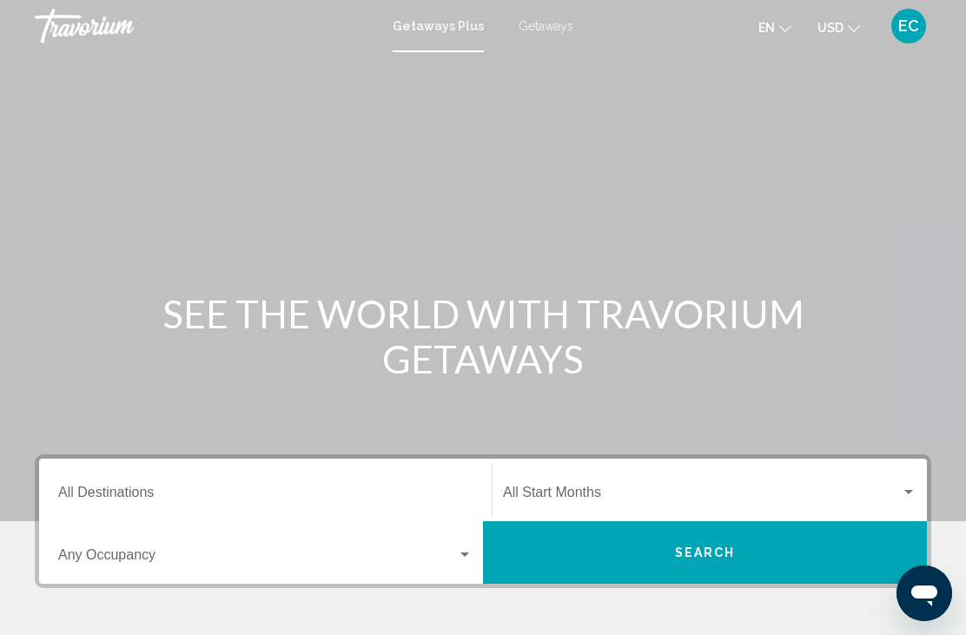
click at [109, 504] on input "Destination All Destinations" at bounding box center [265, 496] width 414 height 16
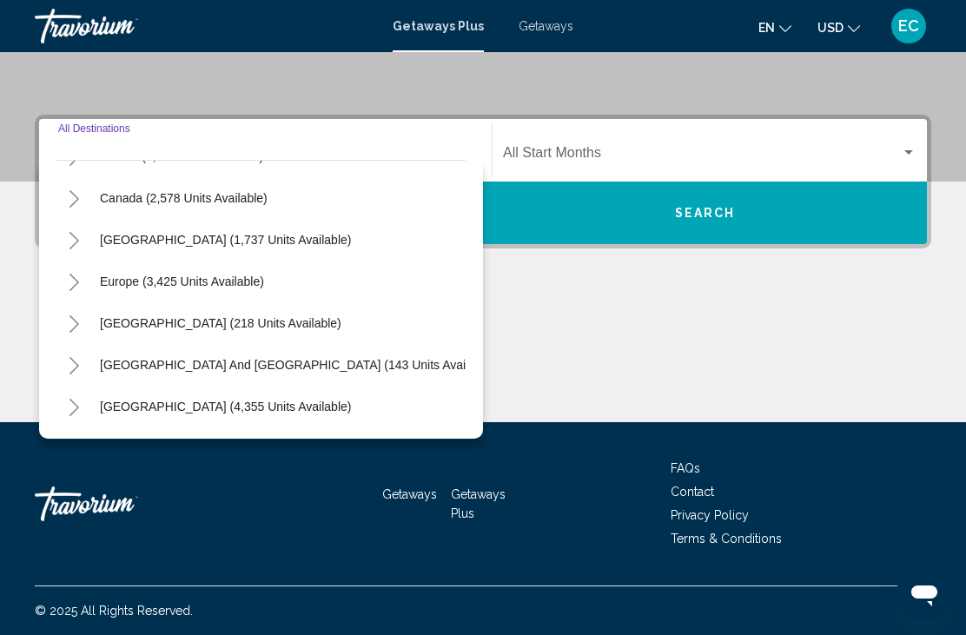
scroll to position [121, 0]
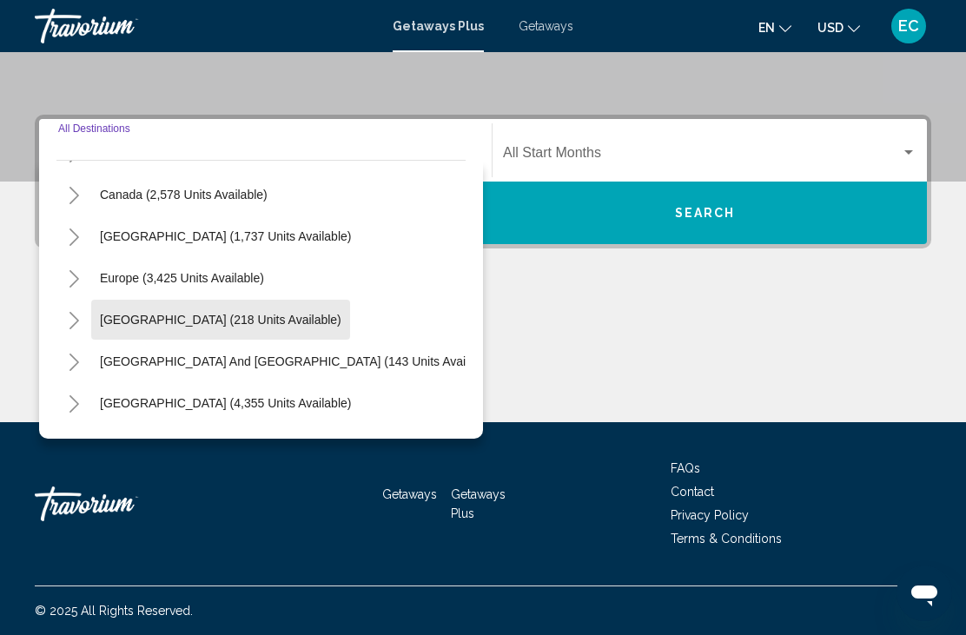
click at [227, 319] on span "[GEOGRAPHIC_DATA] (218 units available)" at bounding box center [220, 320] width 241 height 14
type input "**********"
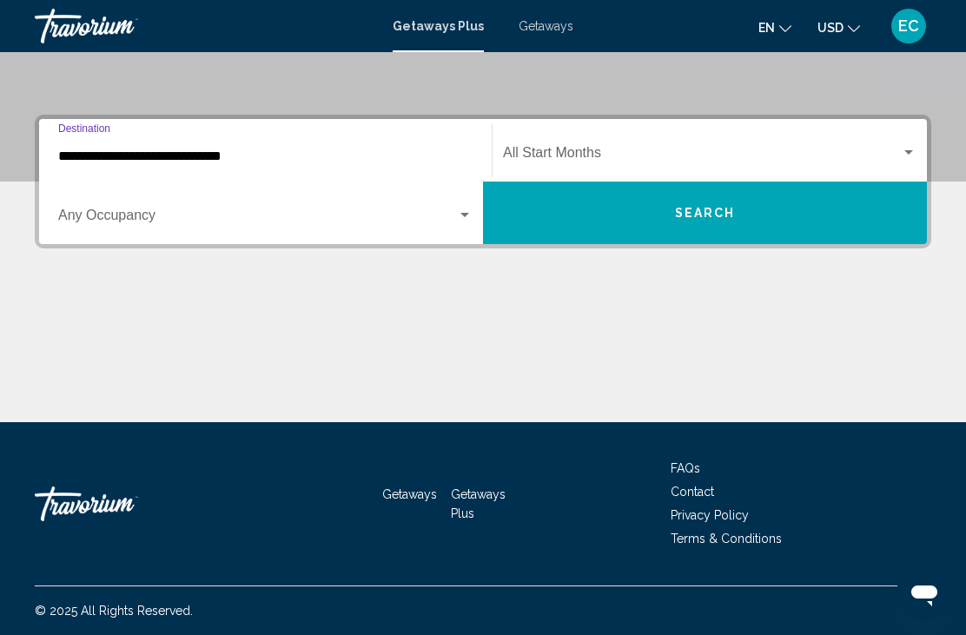
click at [918, 147] on div "Start Month All Start Months" at bounding box center [709, 150] width 434 height 55
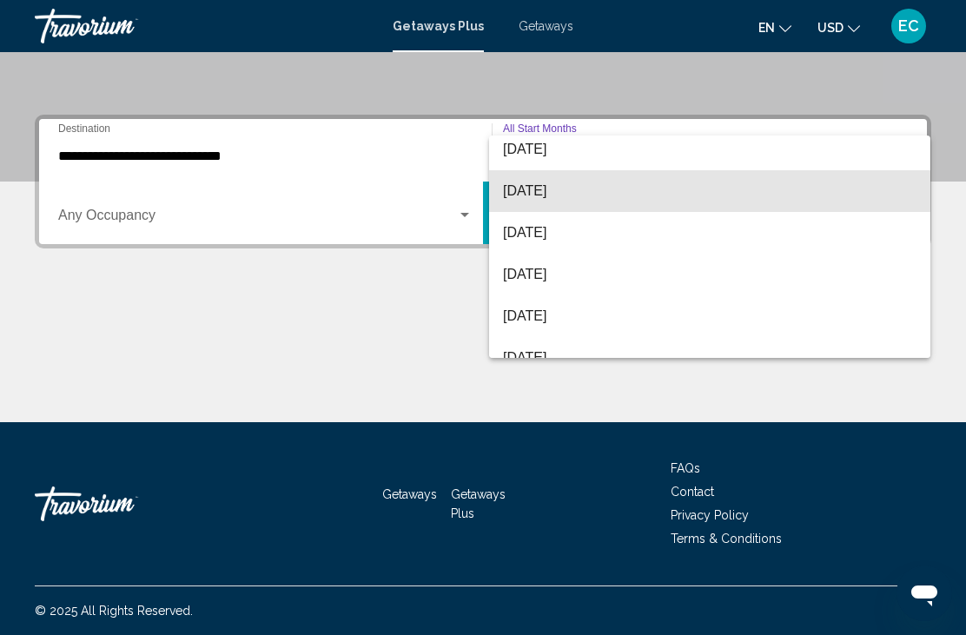
scroll to position [134, 0]
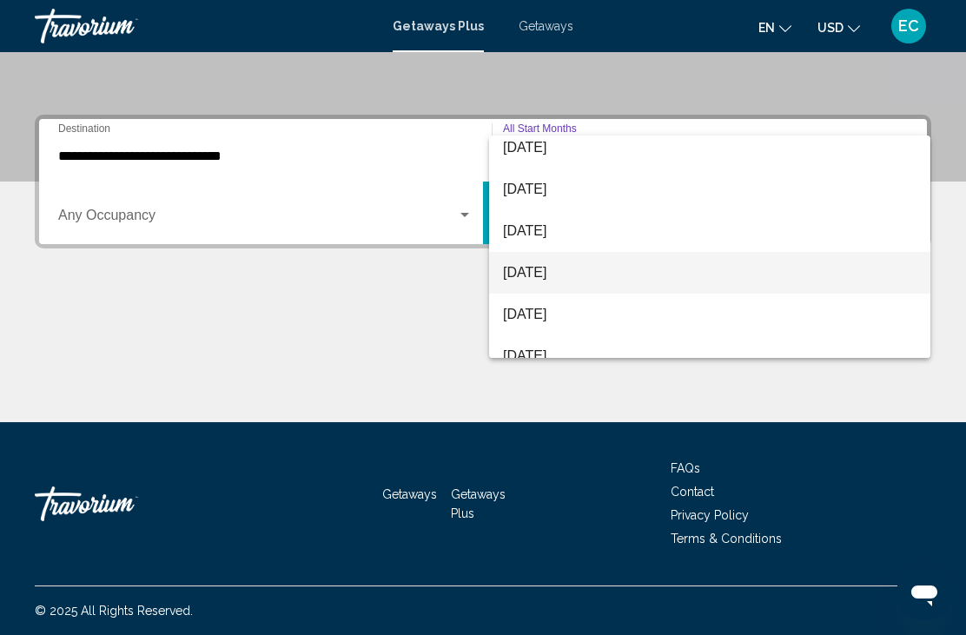
click at [577, 267] on span "[DATE]" at bounding box center [709, 273] width 413 height 42
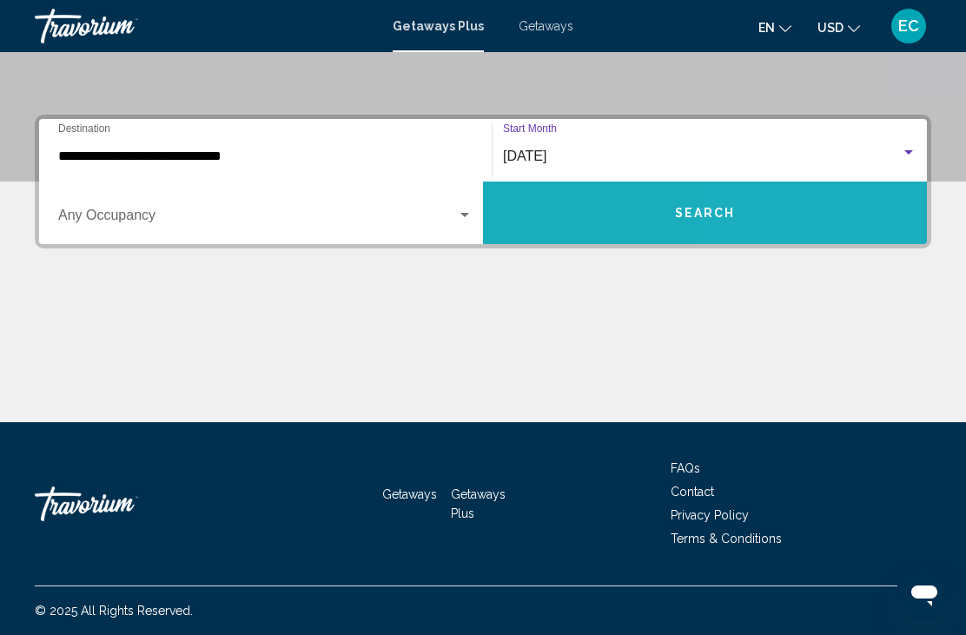
click at [741, 222] on button "Search" at bounding box center [705, 212] width 444 height 63
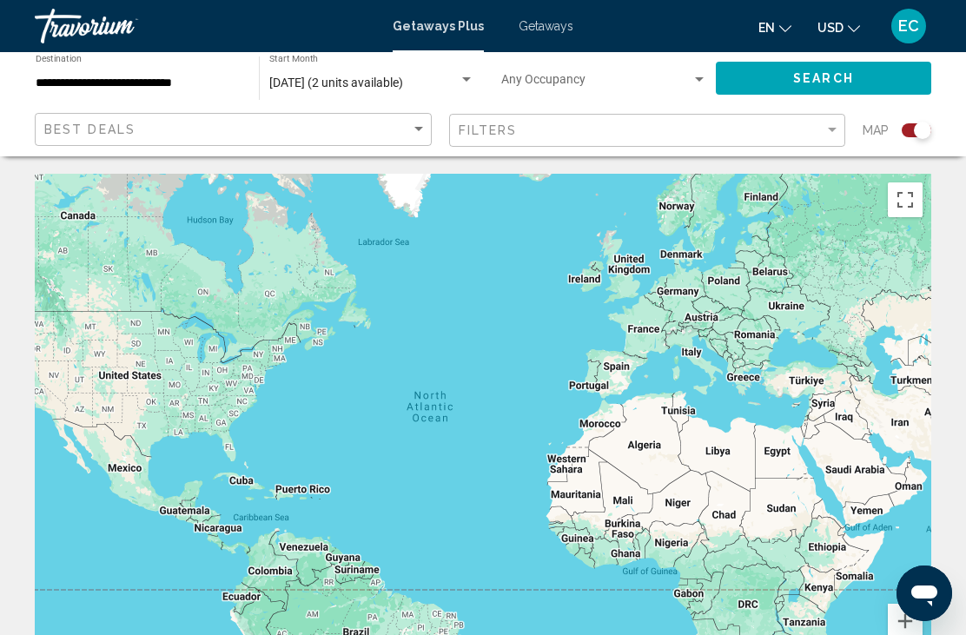
click at [544, 32] on span "Getaways" at bounding box center [545, 26] width 55 height 14
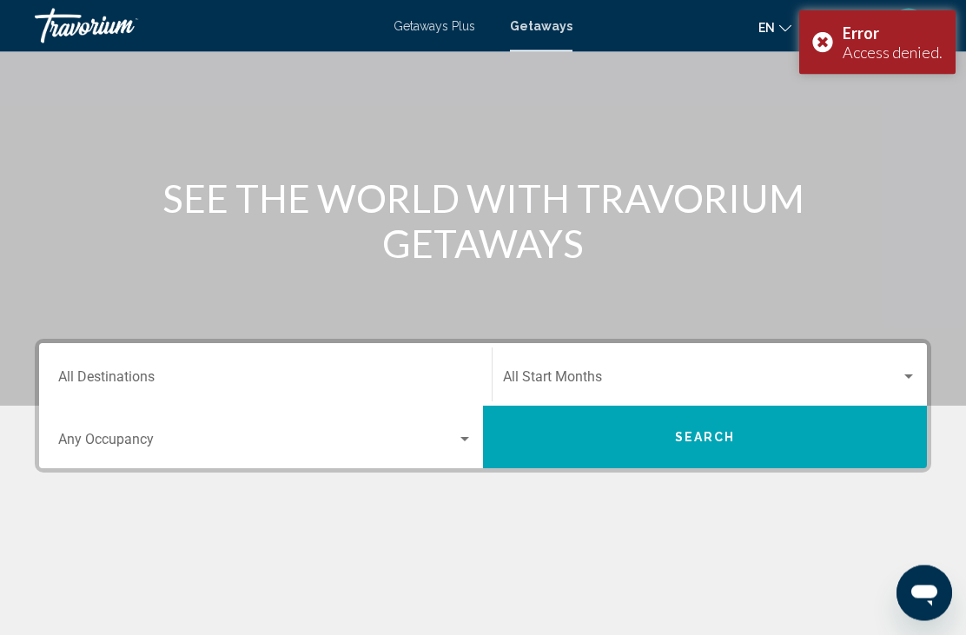
scroll to position [115, 0]
click at [271, 382] on input "Destination All Destinations" at bounding box center [265, 381] width 414 height 16
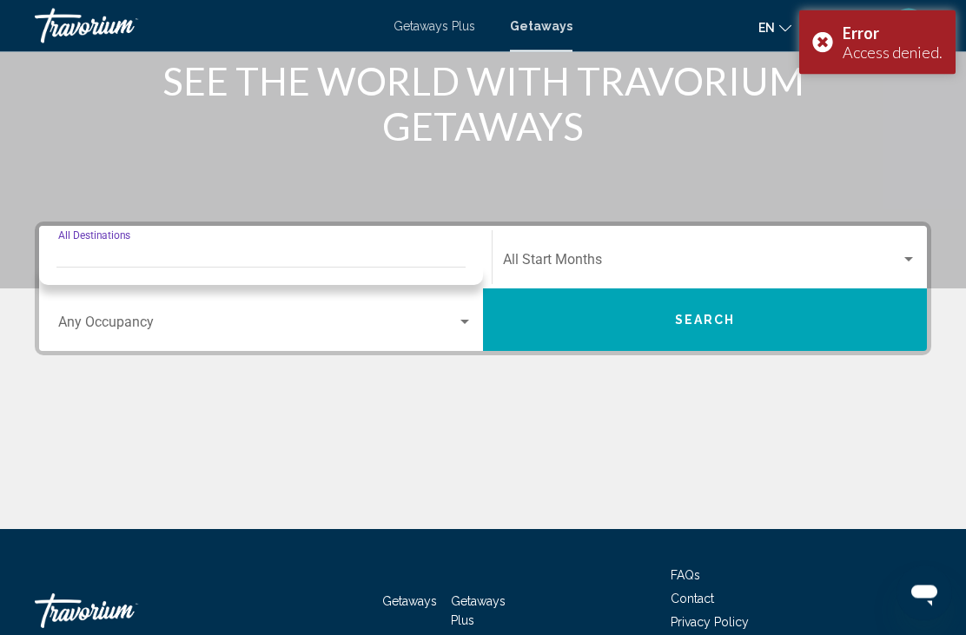
scroll to position [284, 0]
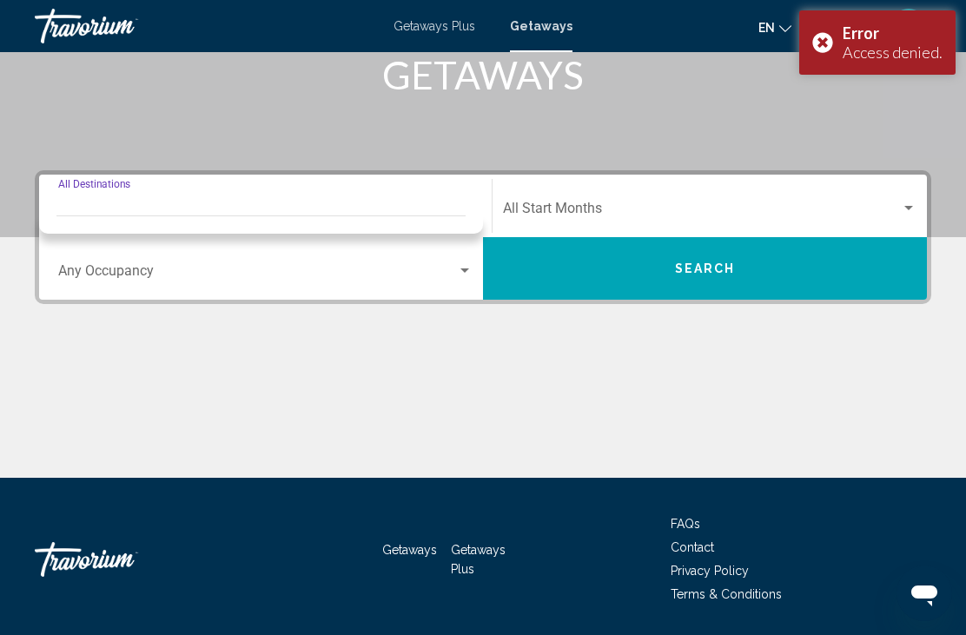
click at [220, 209] on input "Destination All Destinations" at bounding box center [265, 212] width 414 height 16
click at [118, 195] on div "Destination All Destinations" at bounding box center [265, 206] width 414 height 55
click at [225, 267] on span "Search widget" at bounding box center [257, 275] width 399 height 16
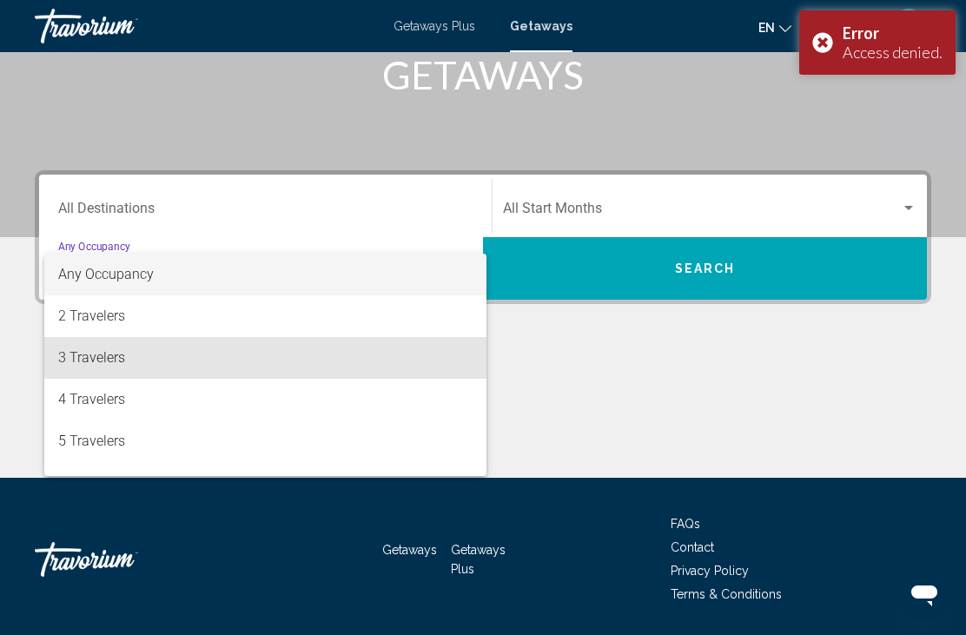
click at [292, 356] on span "3 Travelers" at bounding box center [265, 358] width 414 height 42
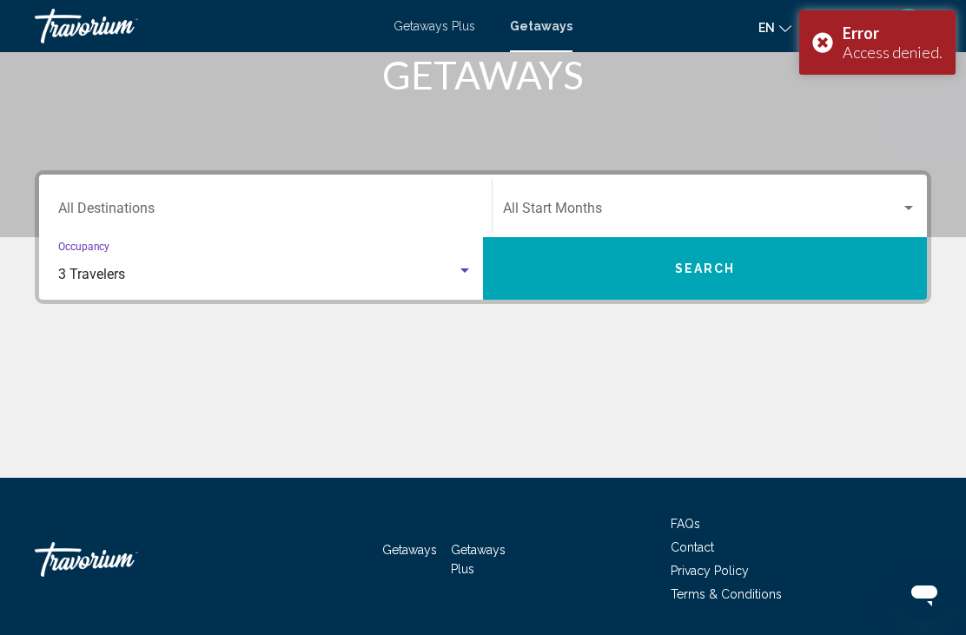
click at [465, 280] on div "3 Travelers" at bounding box center [265, 275] width 414 height 16
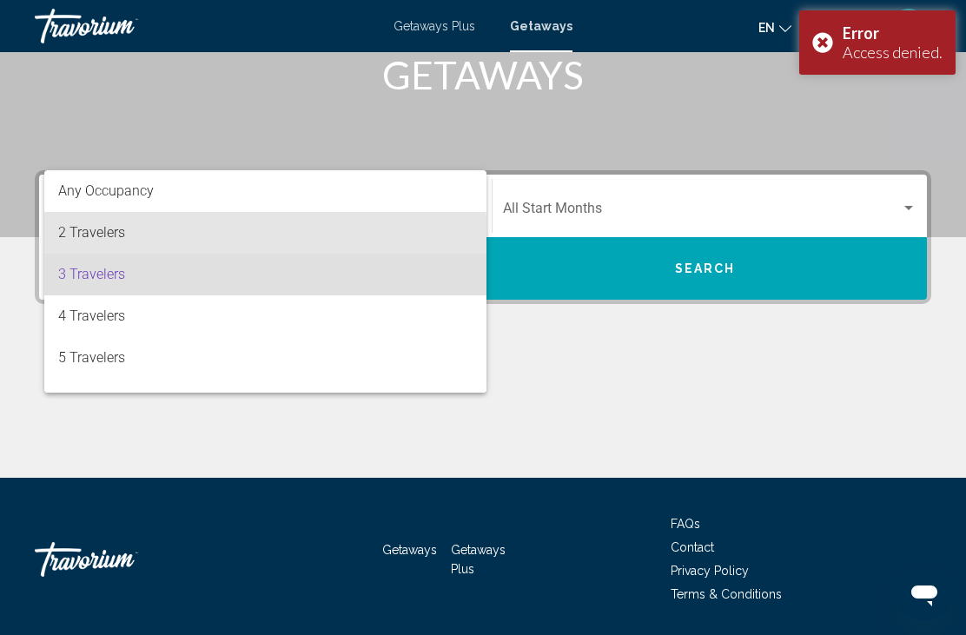
click at [135, 241] on span "2 Travelers" at bounding box center [265, 233] width 414 height 42
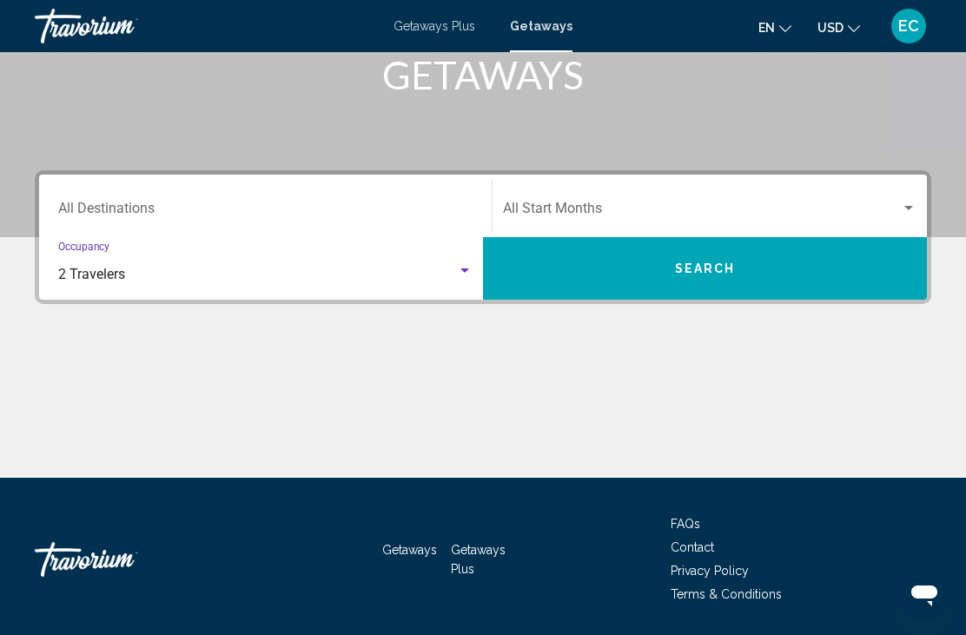
click at [141, 214] on input "Destination All Destinations" at bounding box center [265, 212] width 414 height 16
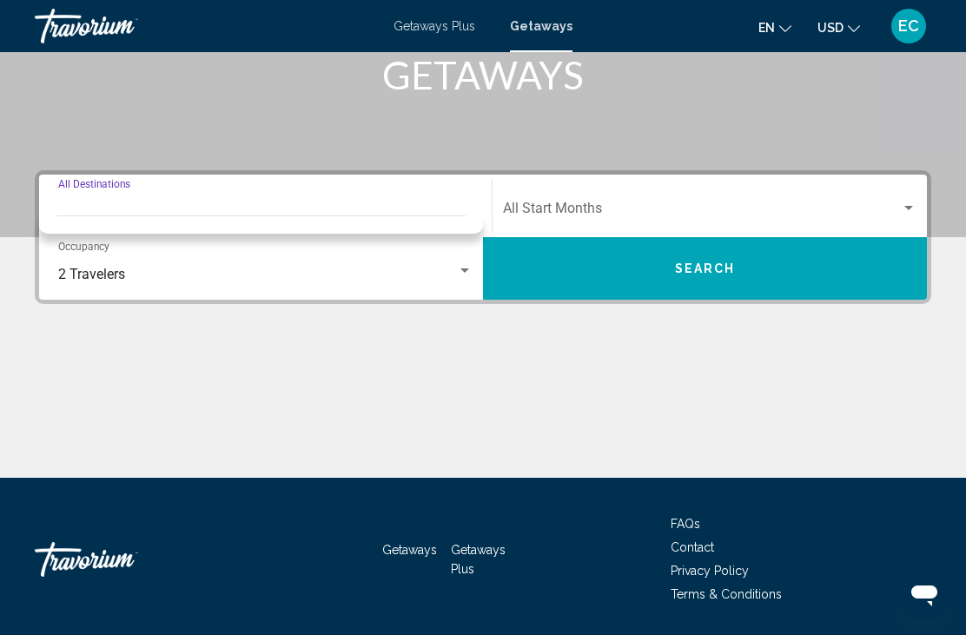
click at [150, 210] on input "Destination All Destinations" at bounding box center [265, 212] width 414 height 16
click at [608, 215] on span "Search widget" at bounding box center [702, 212] width 398 height 16
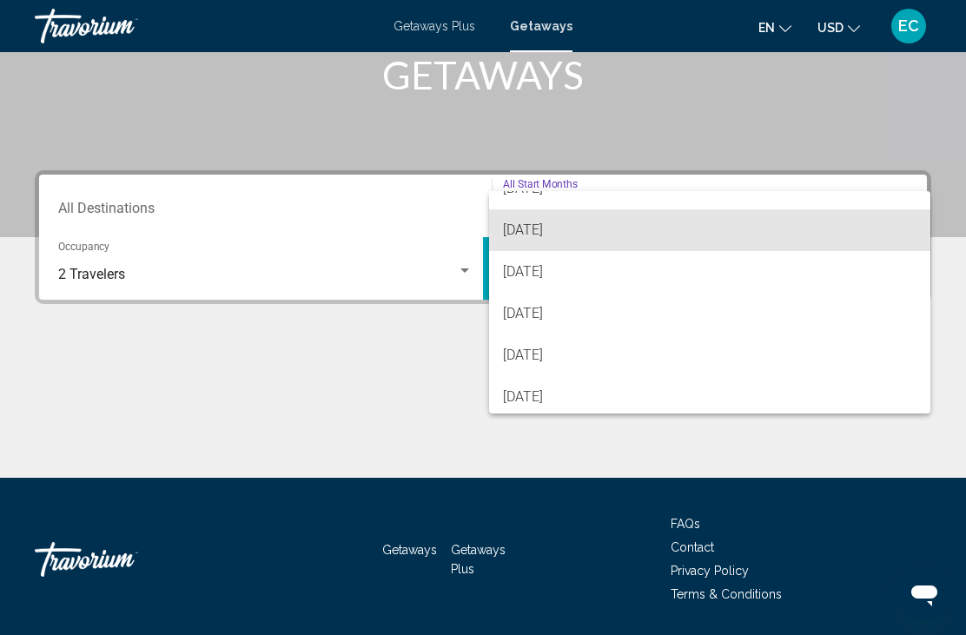
scroll to position [110, 0]
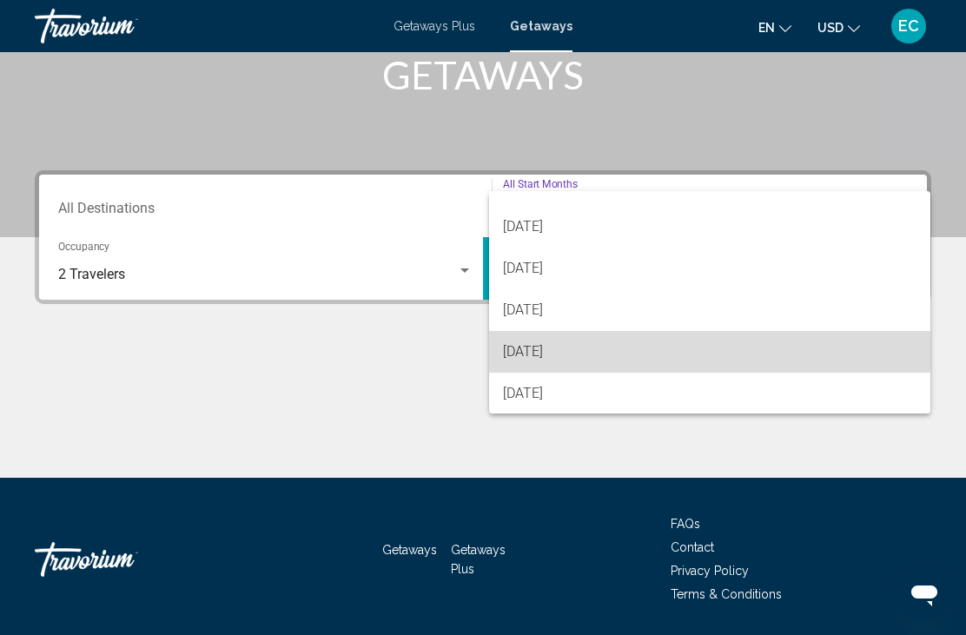
click at [559, 366] on span "[DATE]" at bounding box center [709, 352] width 413 height 42
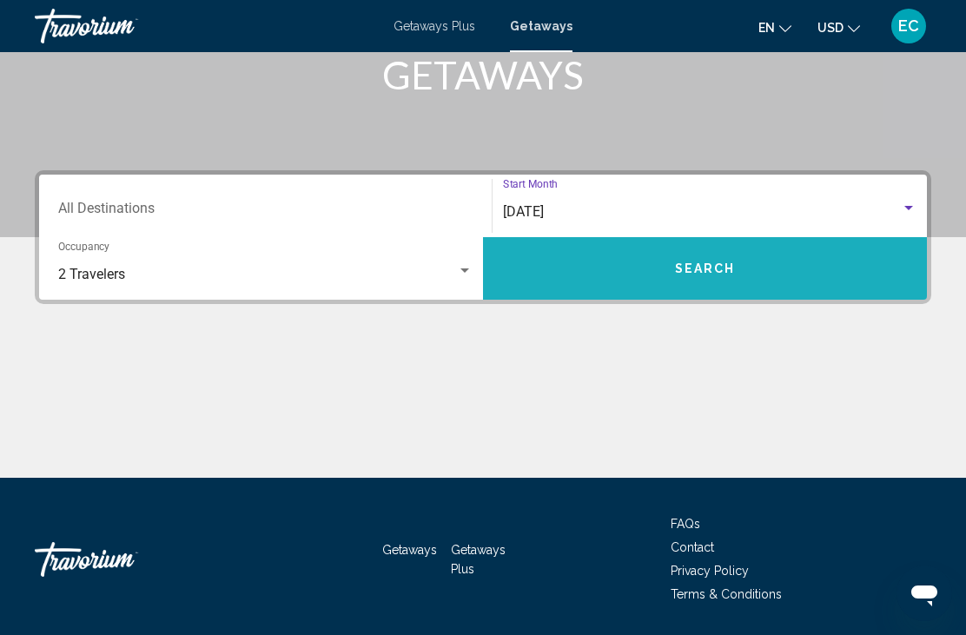
click at [693, 280] on button "Search" at bounding box center [705, 268] width 444 height 63
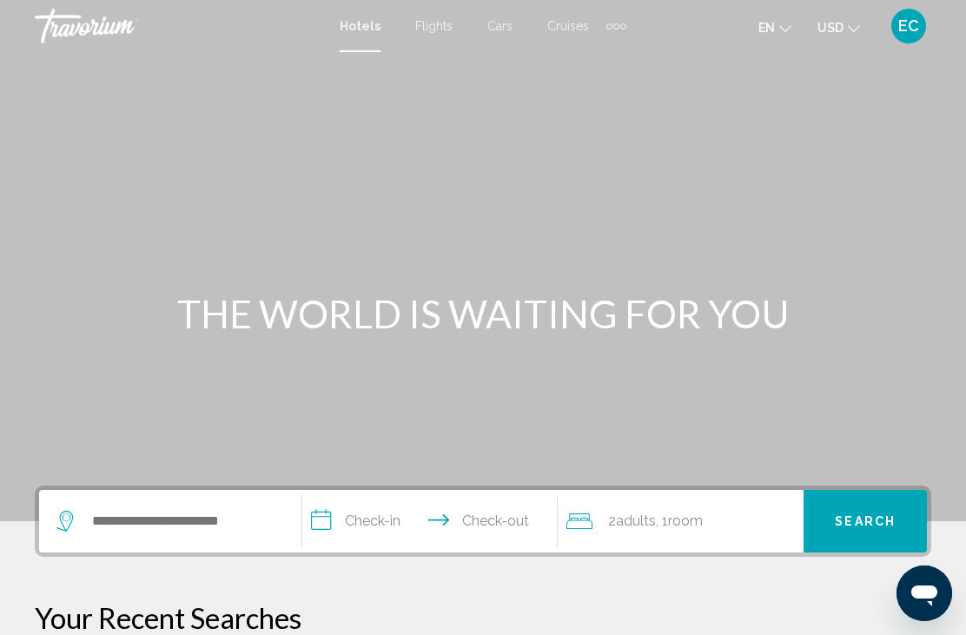
click at [847, 35] on button "USD USD ($) MXN (Mex$) CAD (Can$) GBP (£) EUR (€) AUD (A$) NZD (NZ$) CNY (CN¥)" at bounding box center [838, 27] width 43 height 25
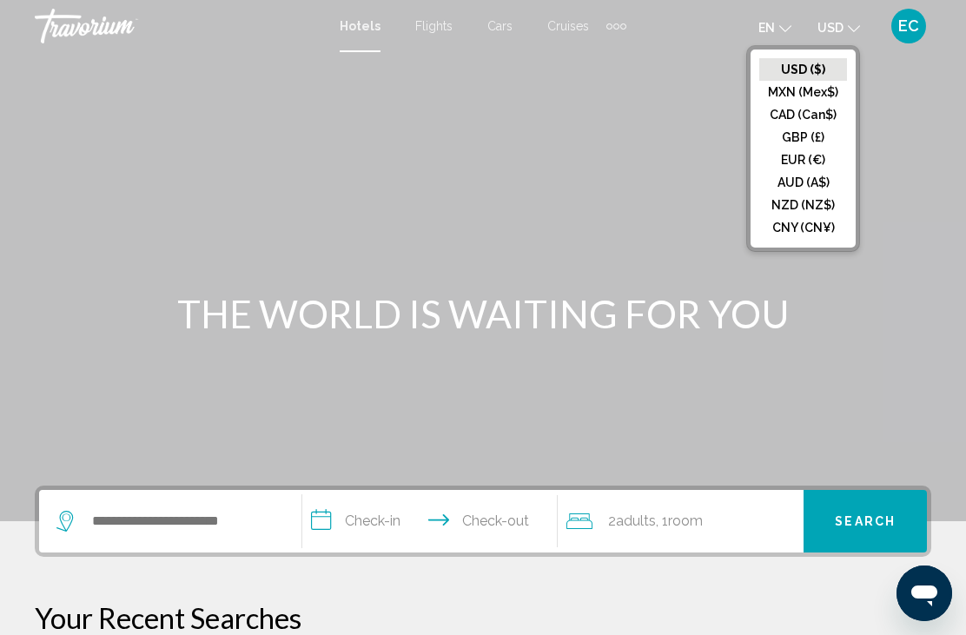
click at [811, 125] on button "CAD (Can$)" at bounding box center [803, 114] width 88 height 23
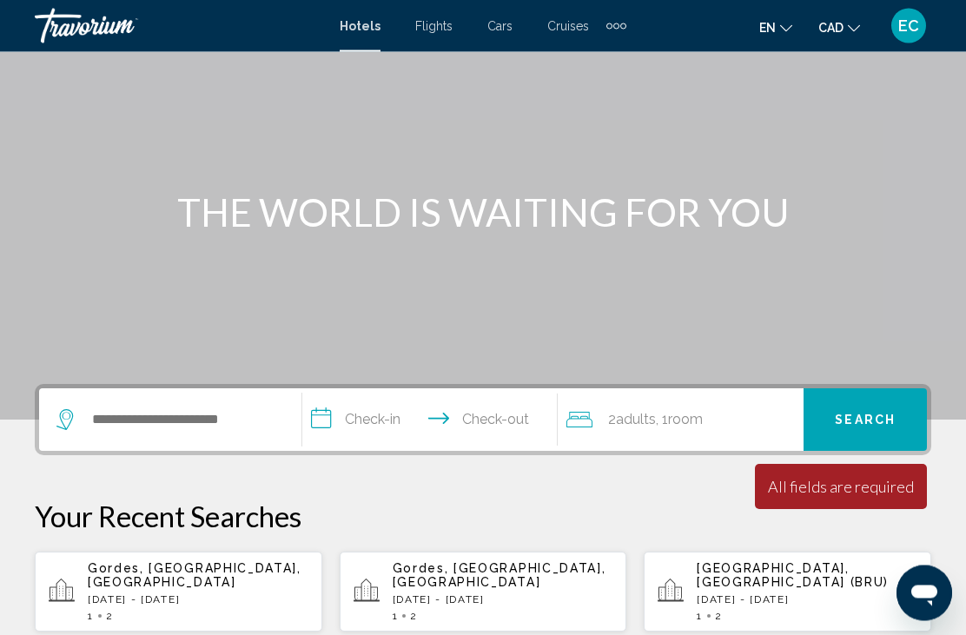
scroll to position [102, 0]
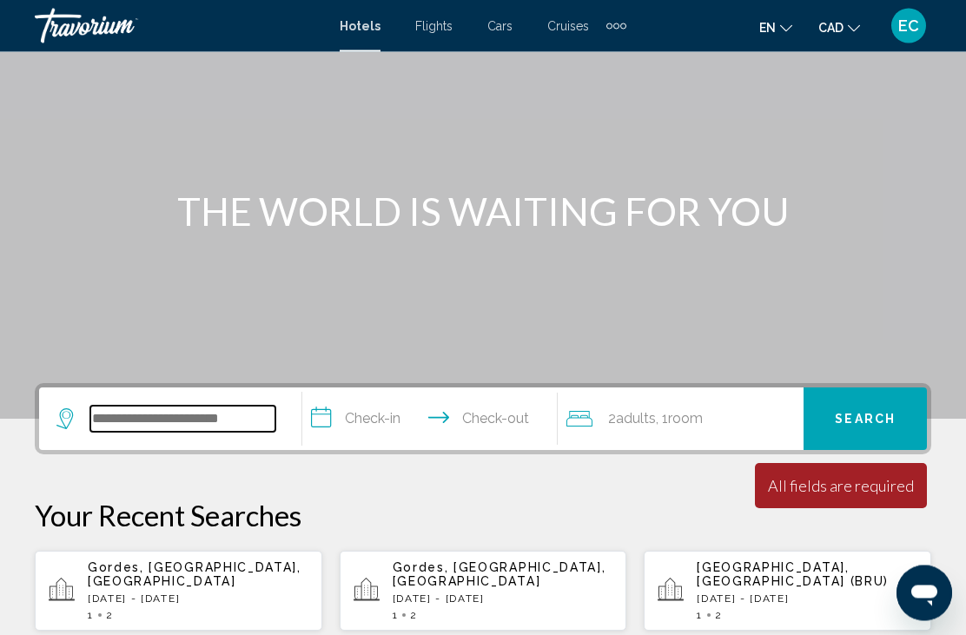
click at [230, 432] on input "Search widget" at bounding box center [182, 419] width 185 height 26
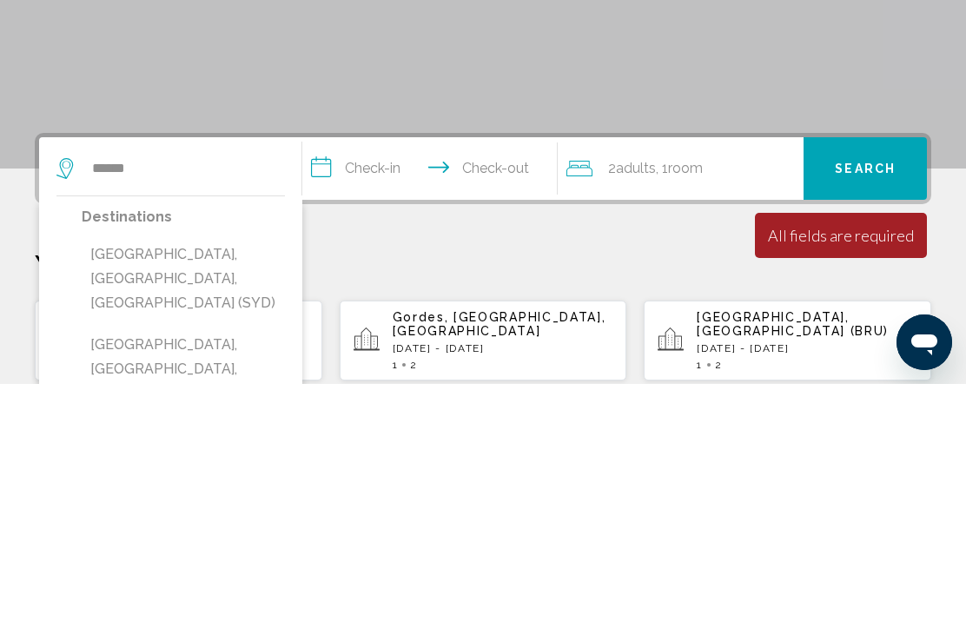
click at [241, 489] on button "Sydney, NSW, Australia (SYD)" at bounding box center [183, 530] width 203 height 82
type input "**********"
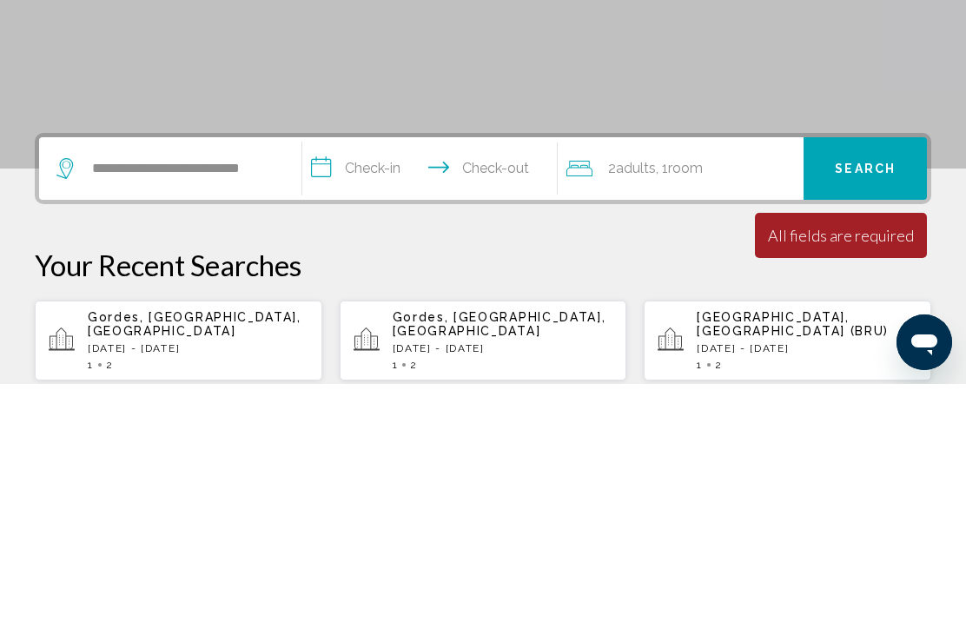
click at [413, 388] on input "**********" at bounding box center [432, 422] width 261 height 68
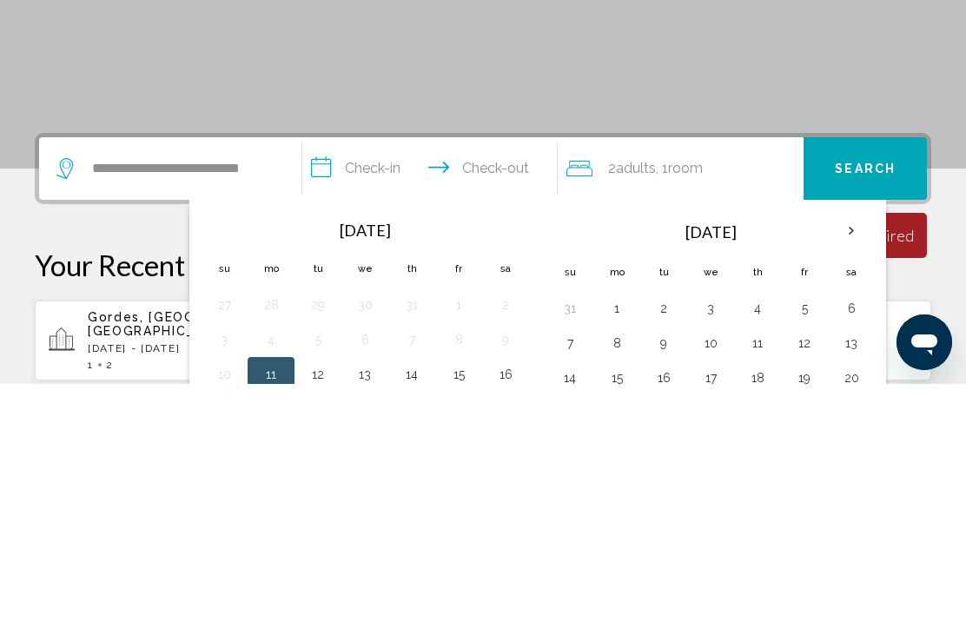
scroll to position [429, 0]
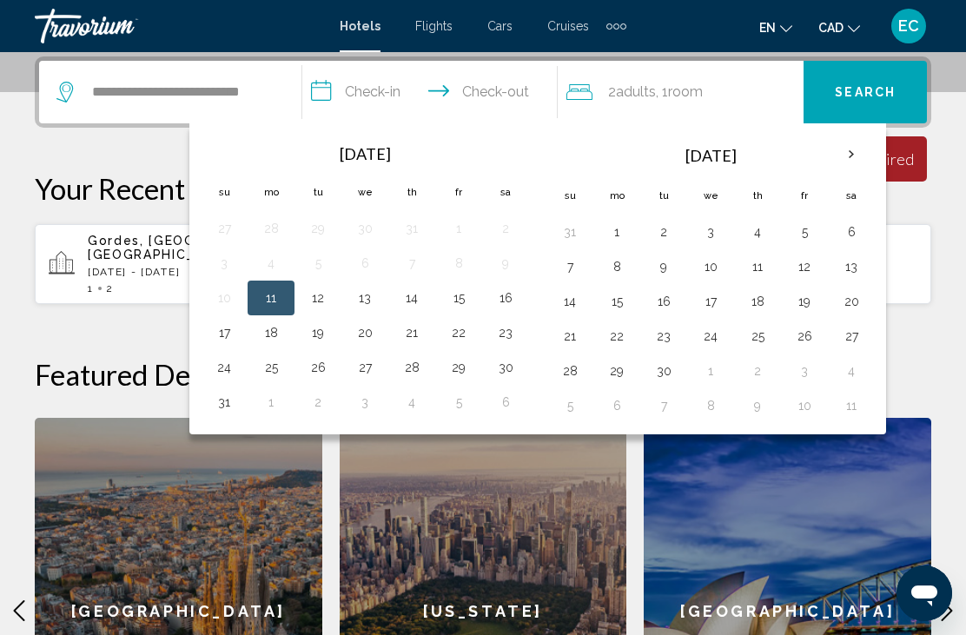
click at [861, 173] on th "Next month" at bounding box center [851, 154] width 47 height 38
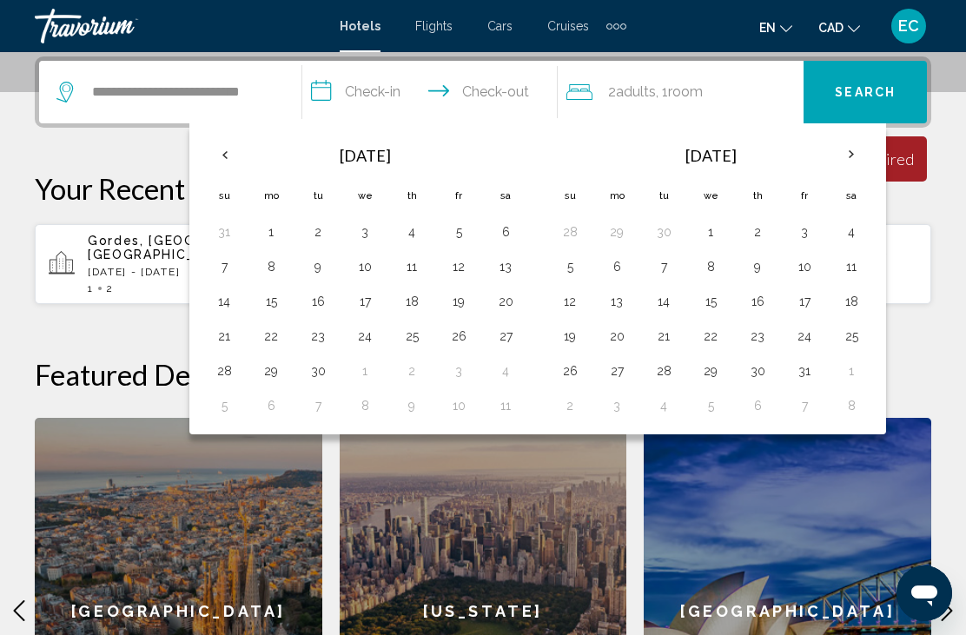
click at [860, 160] on th "Next month" at bounding box center [851, 154] width 47 height 38
click at [852, 162] on th "Next month" at bounding box center [851, 154] width 47 height 38
click at [665, 242] on button "2" at bounding box center [664, 232] width 28 height 24
click at [570, 276] on button "7" at bounding box center [570, 266] width 28 height 24
type input "**********"
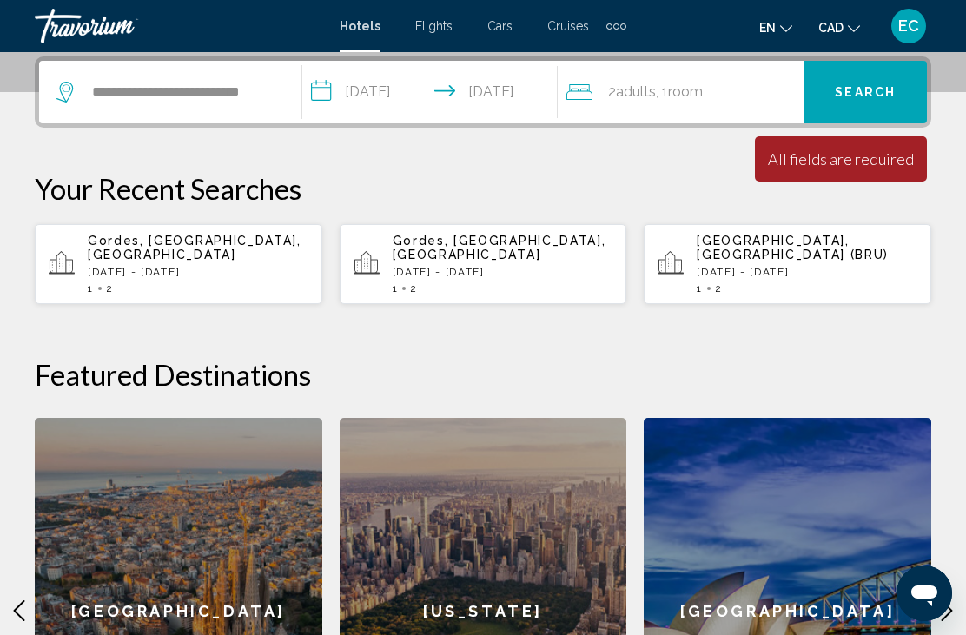
click at [862, 163] on div "All fields are required" at bounding box center [841, 158] width 146 height 19
click at [879, 105] on button "Search" at bounding box center [864, 92] width 123 height 63
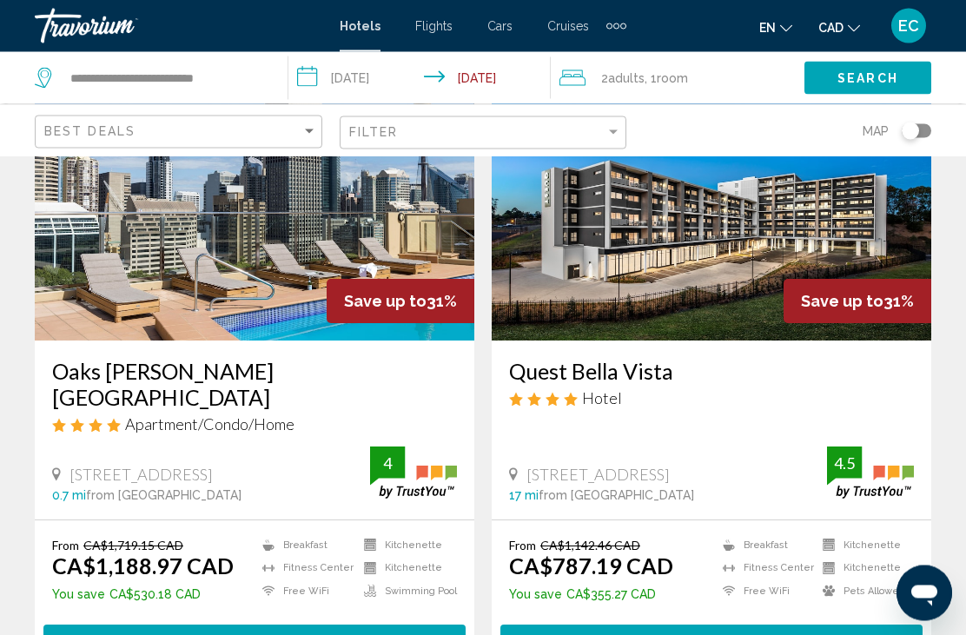
scroll to position [2066, 0]
click at [748, 624] on button "Select Room" at bounding box center [711, 640] width 422 height 32
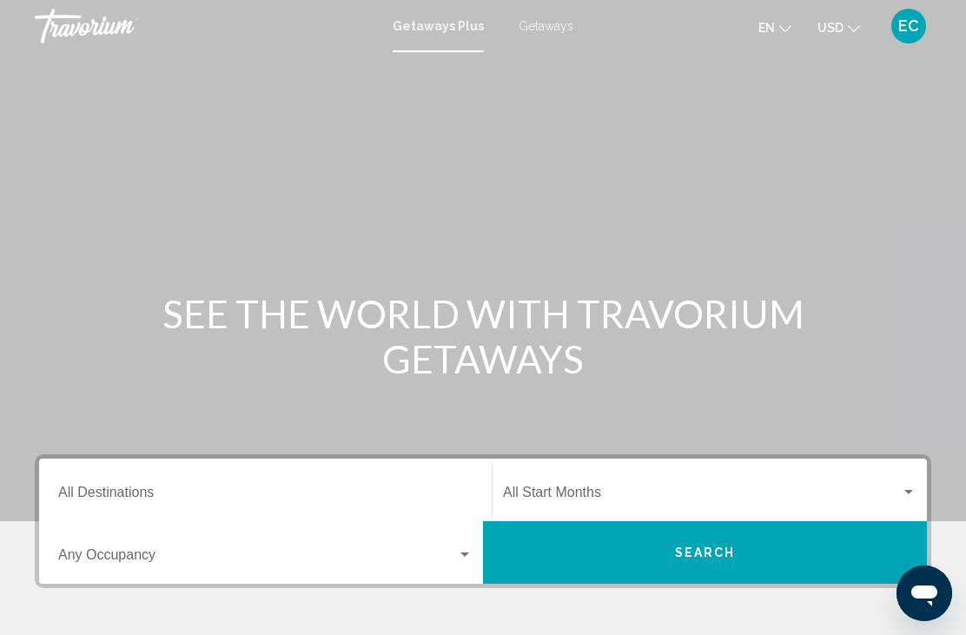
click at [560, 28] on span "Getaways" at bounding box center [545, 26] width 55 height 14
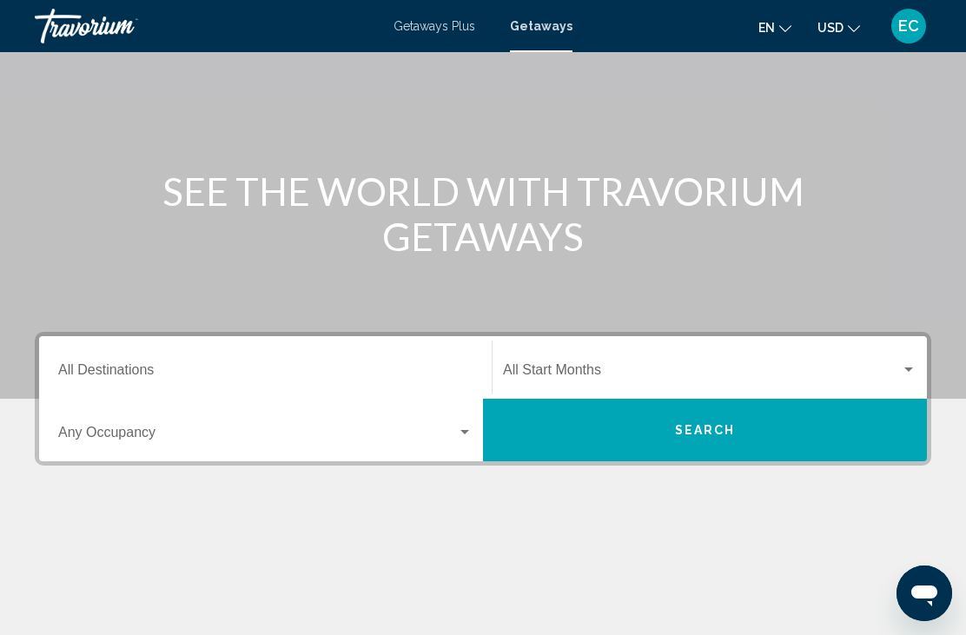
click at [261, 374] on input "Destination All Destinations" at bounding box center [265, 374] width 414 height 16
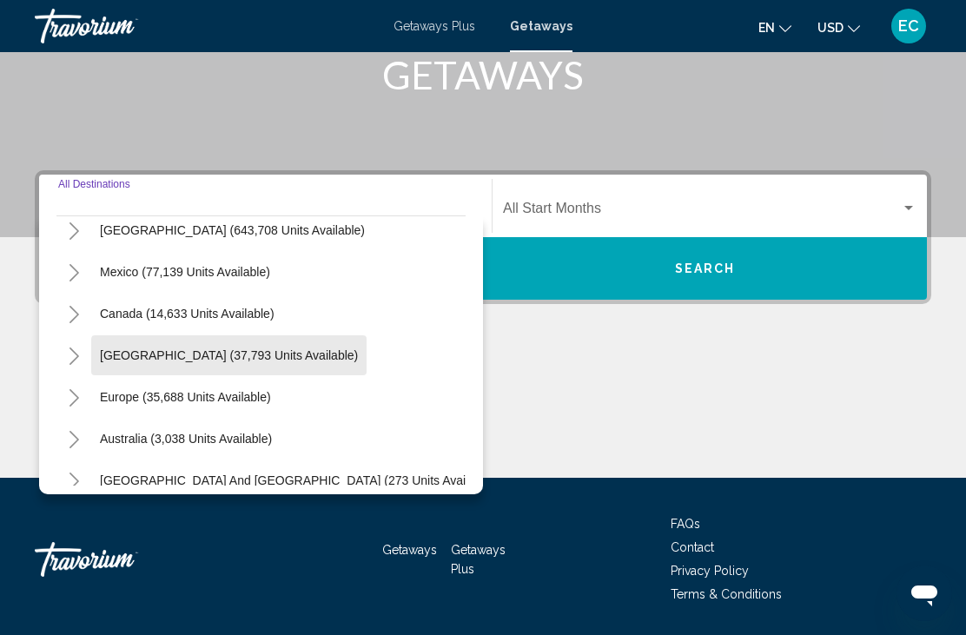
scroll to position [63, 0]
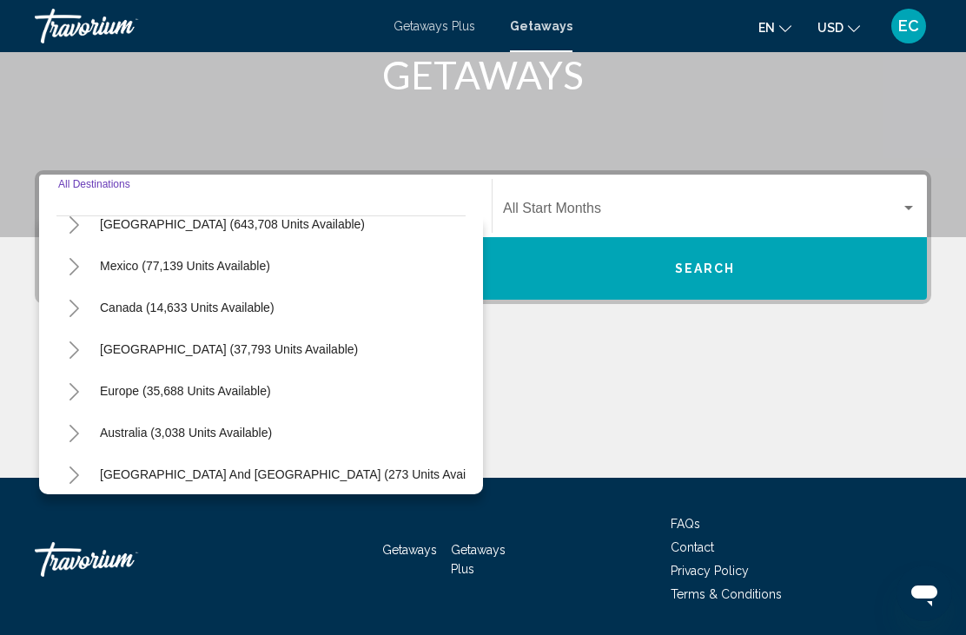
click at [260, 439] on button "Australia (3,038 units available)" at bounding box center [185, 432] width 189 height 40
type input "**********"
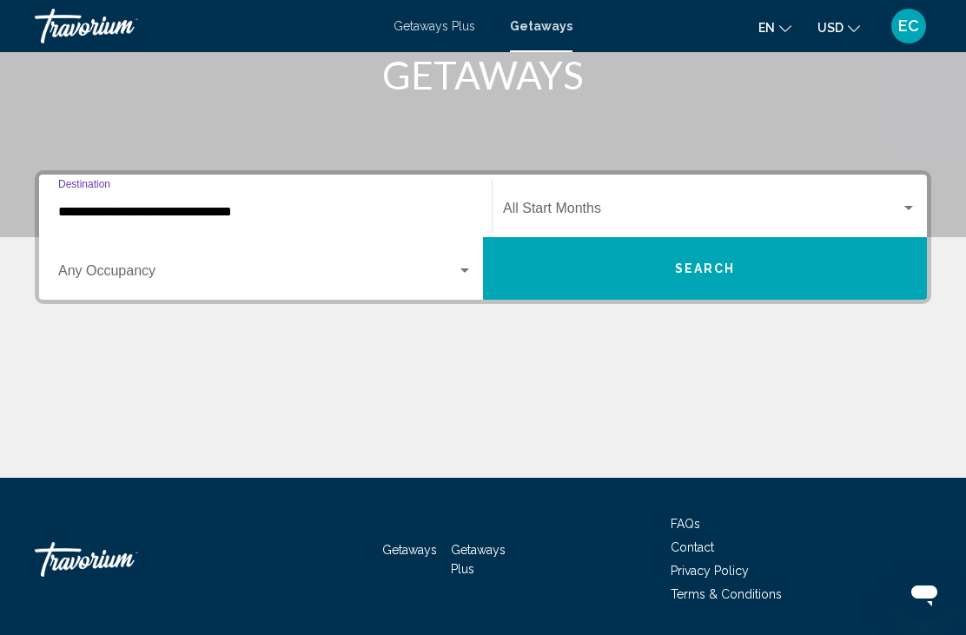
click at [630, 214] on span "Search widget" at bounding box center [702, 212] width 398 height 16
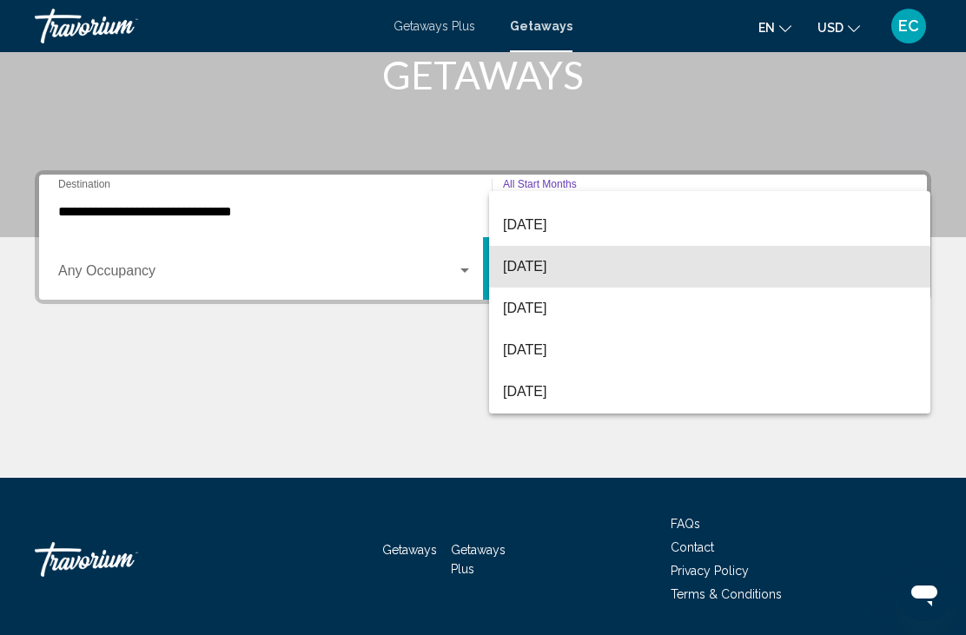
scroll to position [92, 0]
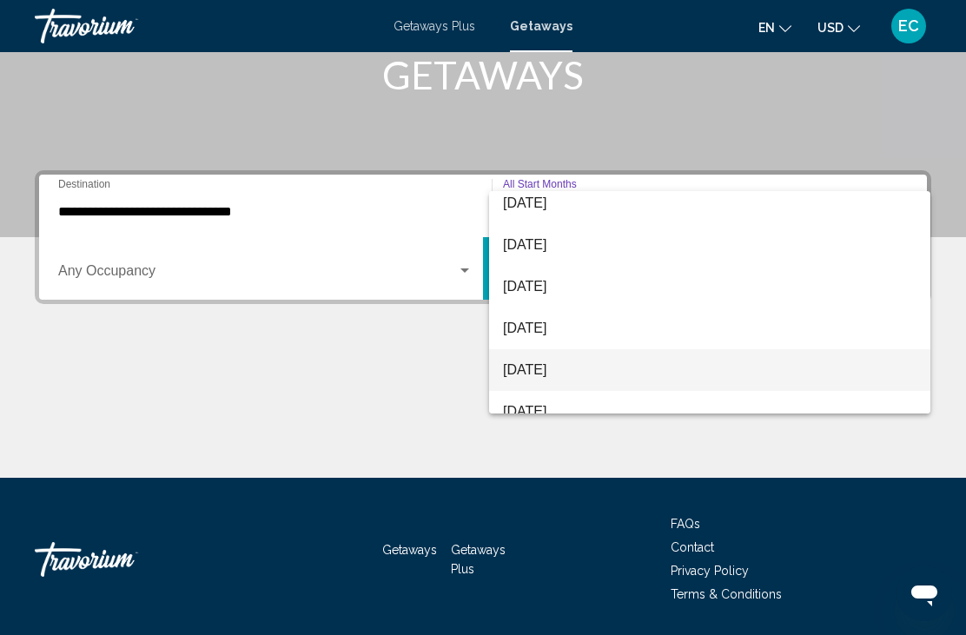
click at [569, 376] on span "[DATE]" at bounding box center [709, 370] width 413 height 42
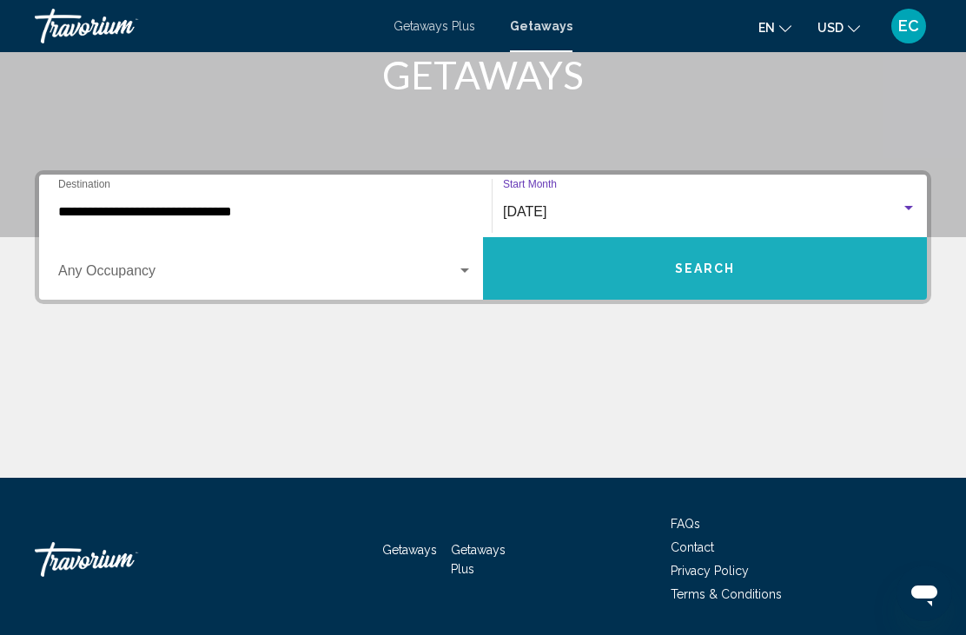
click at [706, 267] on span "Search" at bounding box center [705, 269] width 61 height 14
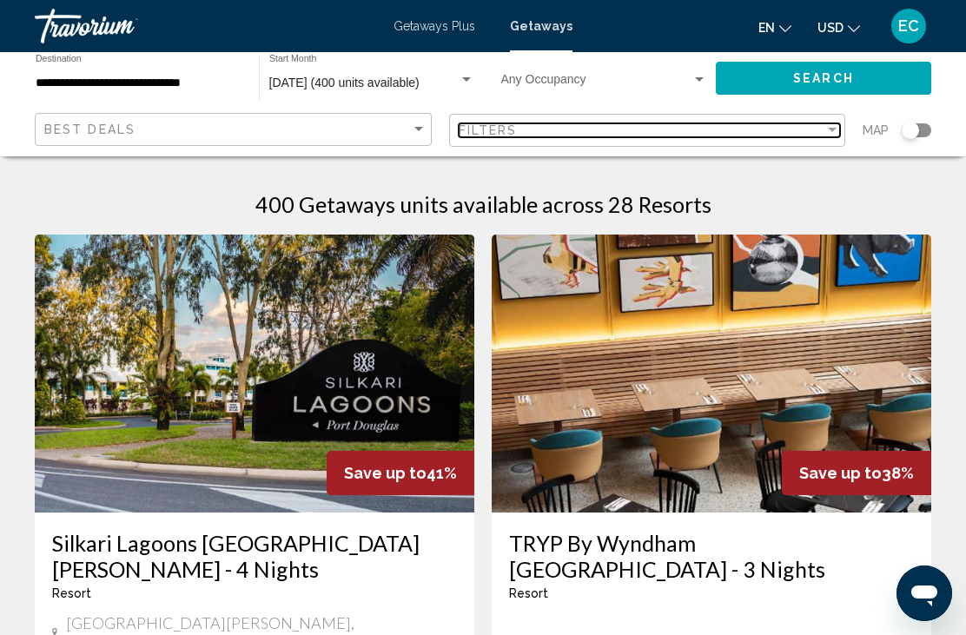
click at [829, 131] on div "Filter" at bounding box center [832, 130] width 9 height 4
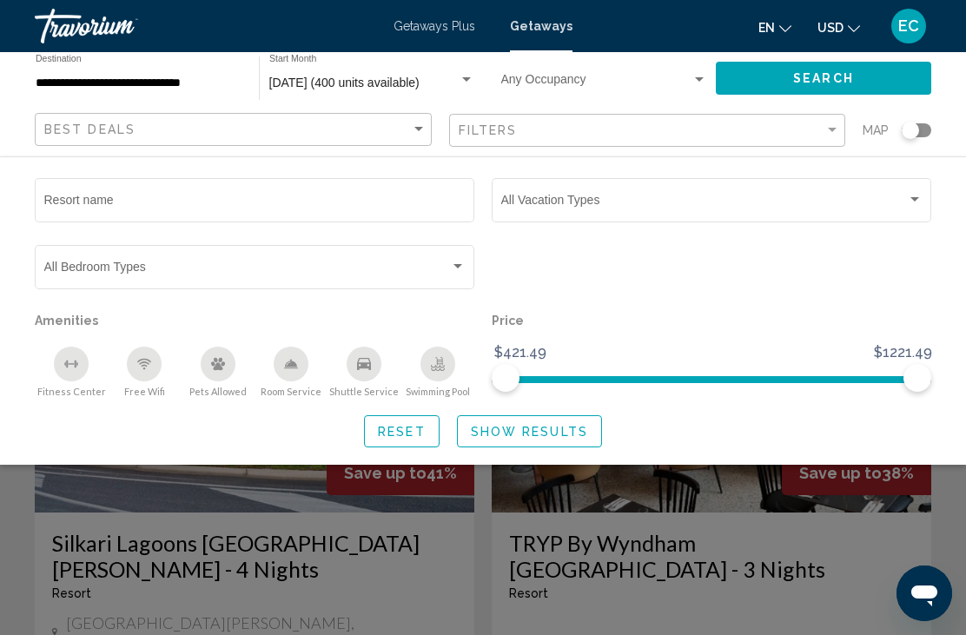
click at [920, 204] on div "Search widget" at bounding box center [915, 200] width 16 height 14
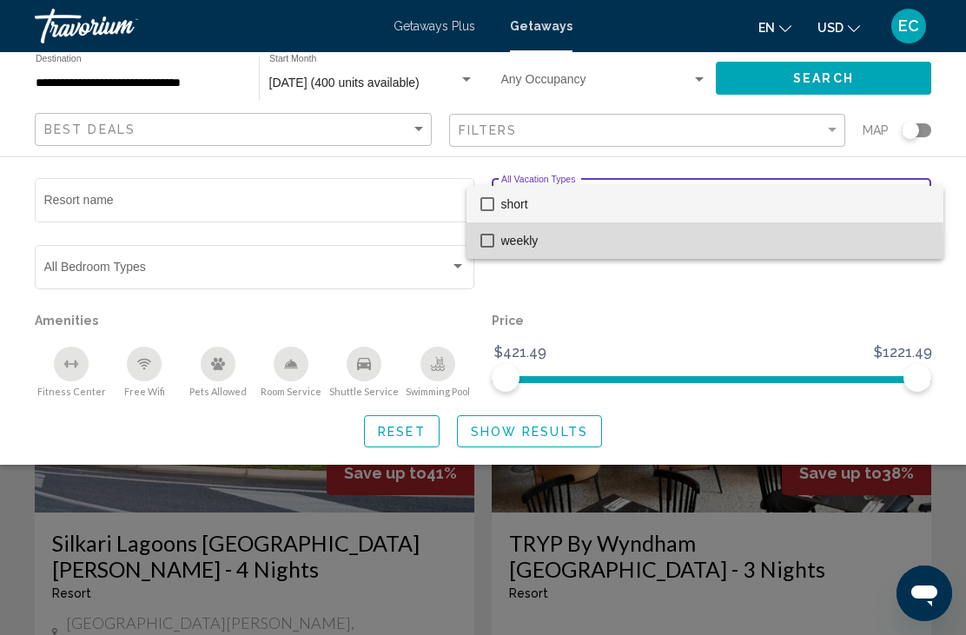
click at [522, 246] on span "weekly" at bounding box center [715, 240] width 428 height 36
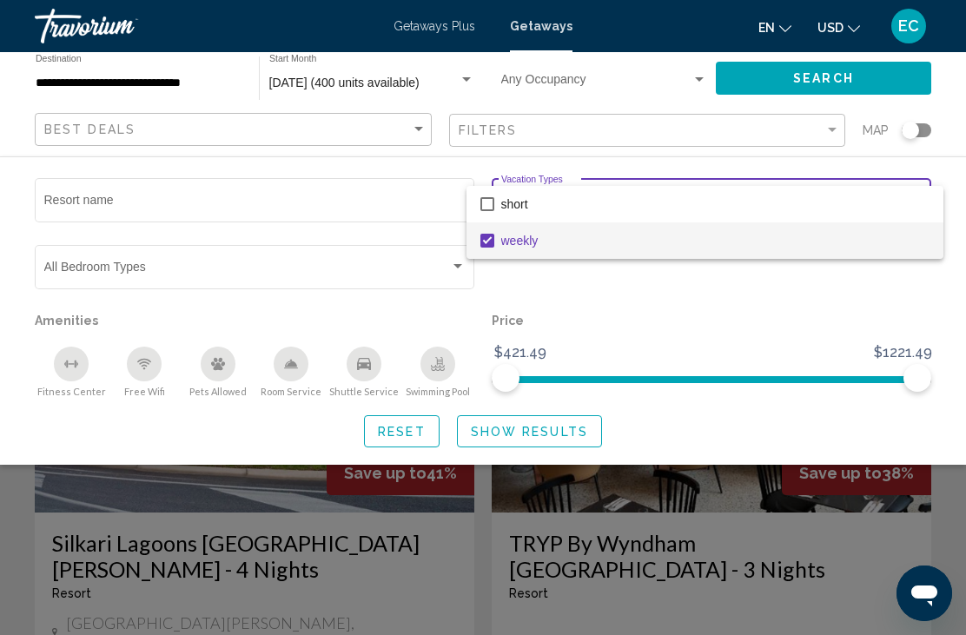
click at [551, 439] on div at bounding box center [483, 317] width 966 height 635
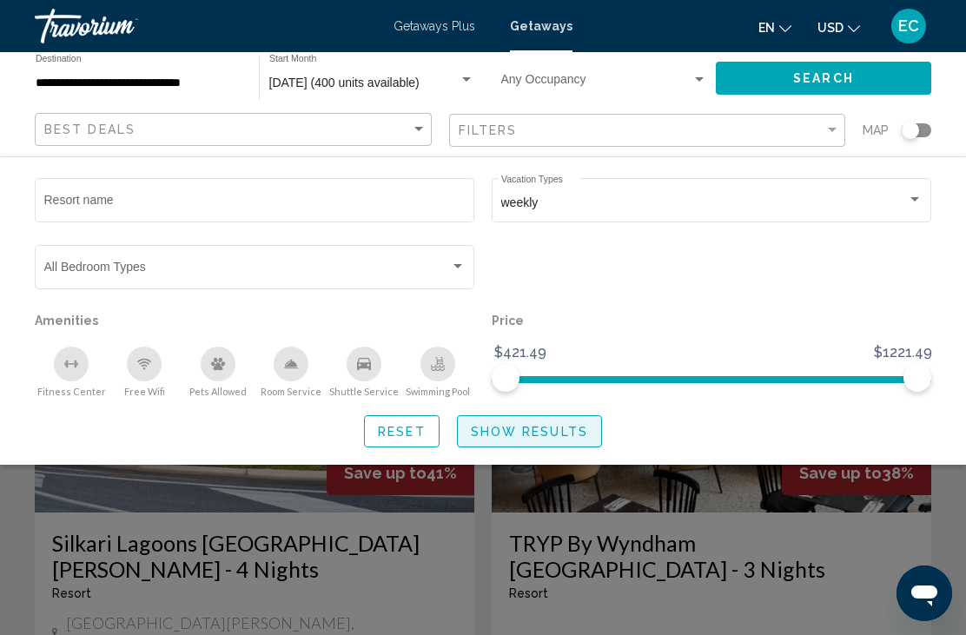
click at [537, 439] on span "Show Results" at bounding box center [529, 432] width 117 height 14
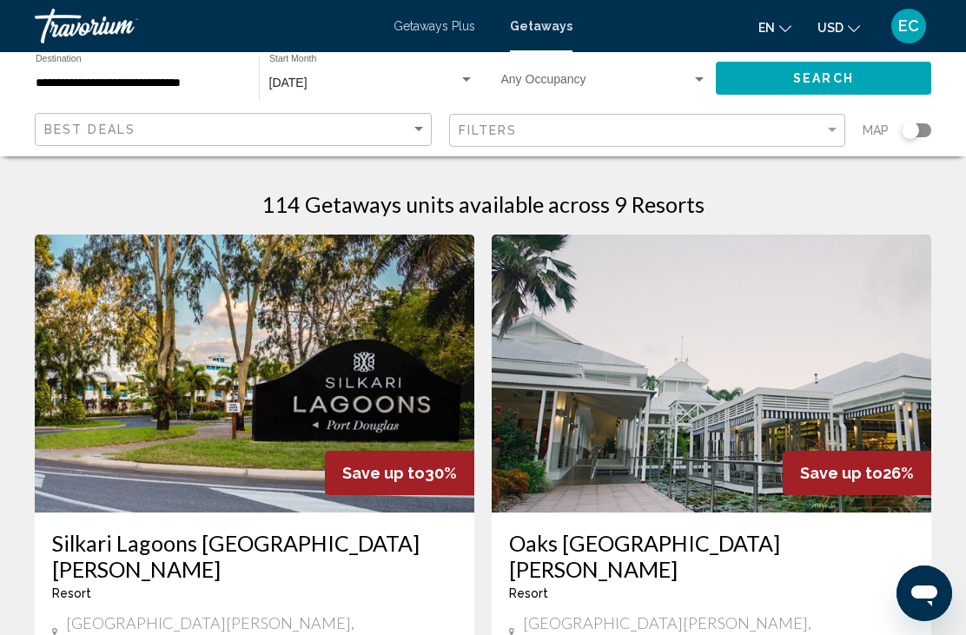
click at [204, 84] on input "**********" at bounding box center [139, 83] width 206 height 14
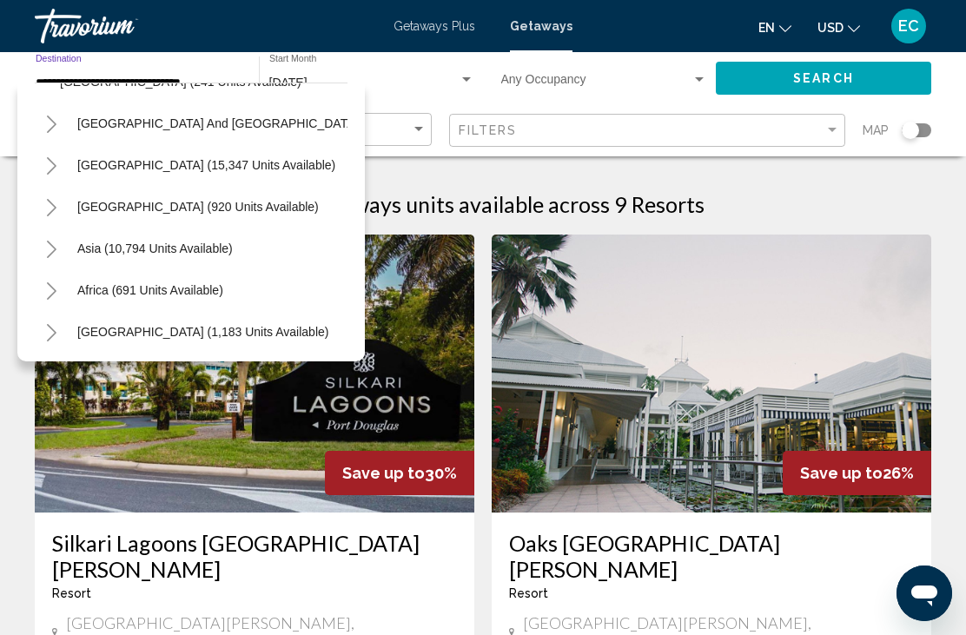
scroll to position [490, 0]
click at [221, 296] on span "Africa (691 units available)" at bounding box center [151, 290] width 146 height 14
type input "**********"
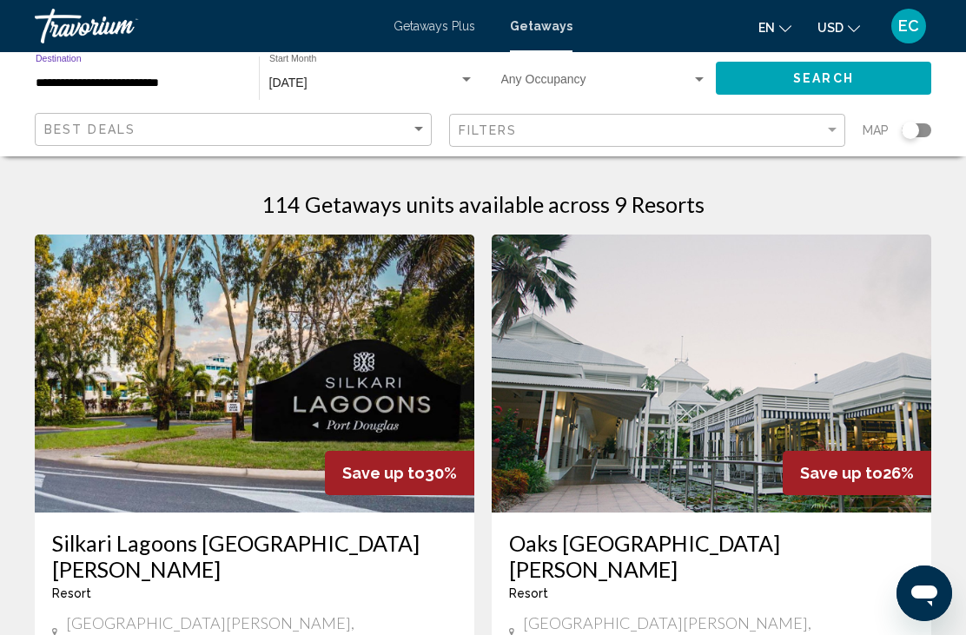
click at [390, 85] on div "[DATE]" at bounding box center [363, 83] width 189 height 14
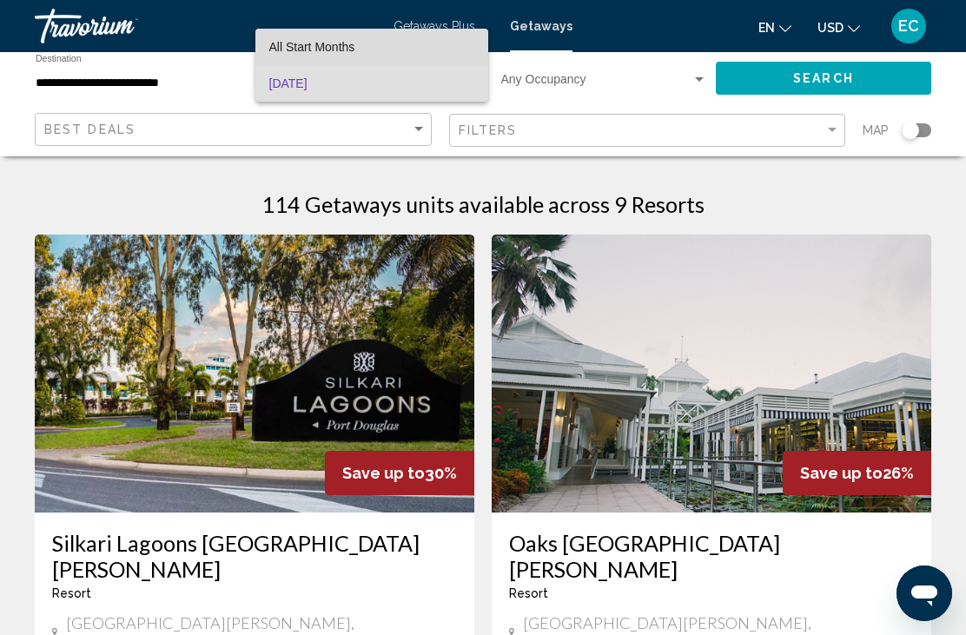
click at [358, 54] on span "All Start Months" at bounding box center [371, 47] width 205 height 36
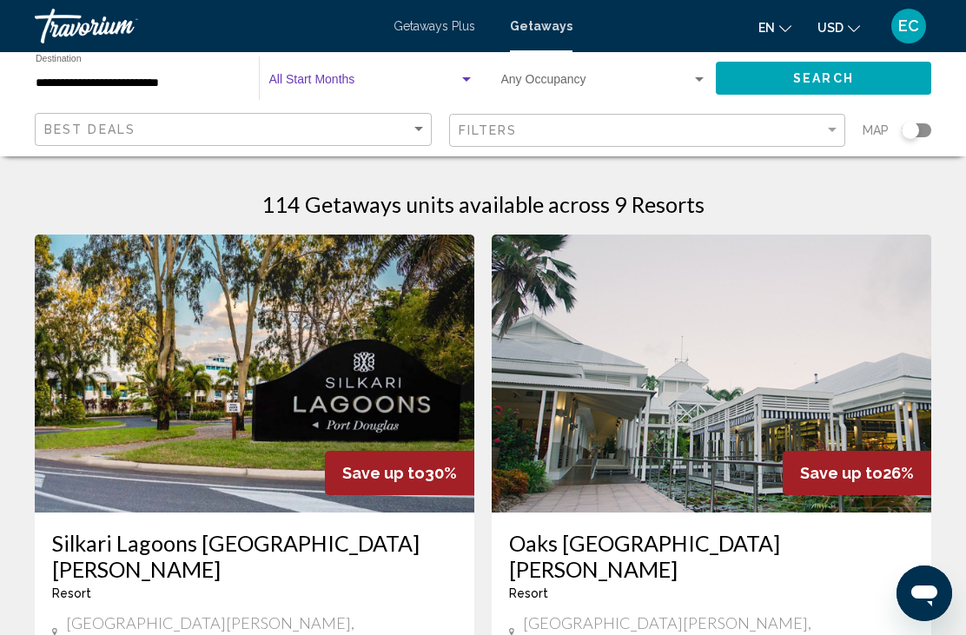
click at [379, 88] on span "Search widget" at bounding box center [363, 83] width 189 height 14
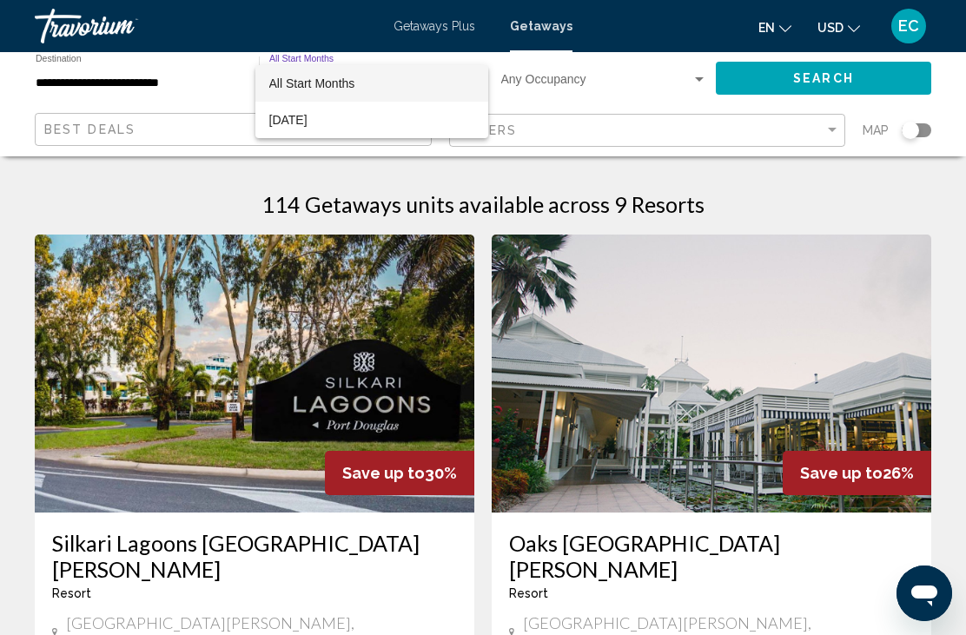
click at [346, 80] on span "All Start Months" at bounding box center [312, 83] width 86 height 14
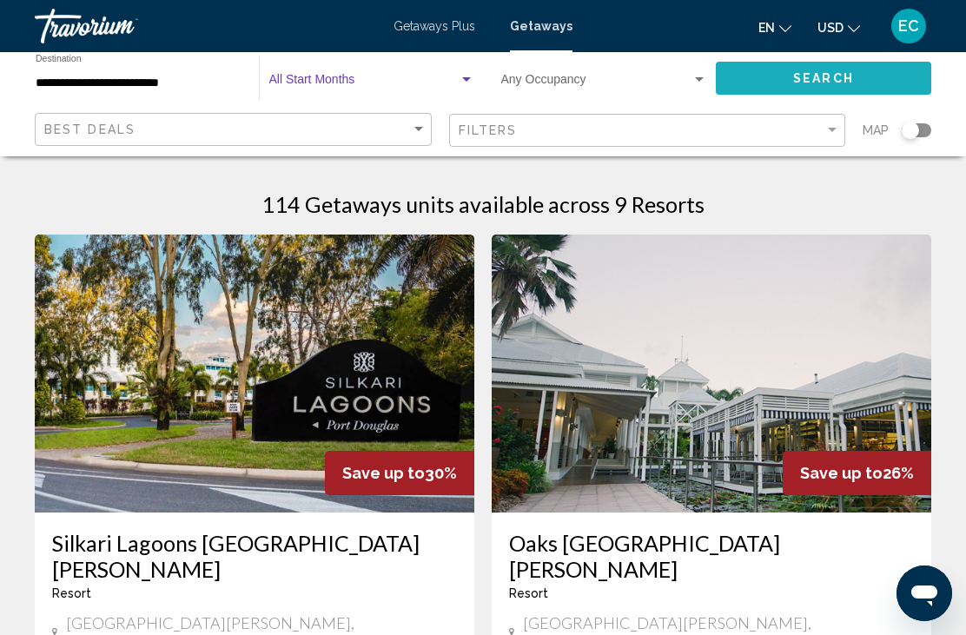
click at [853, 86] on span "Search" at bounding box center [823, 79] width 61 height 14
